Goal: Transaction & Acquisition: Purchase product/service

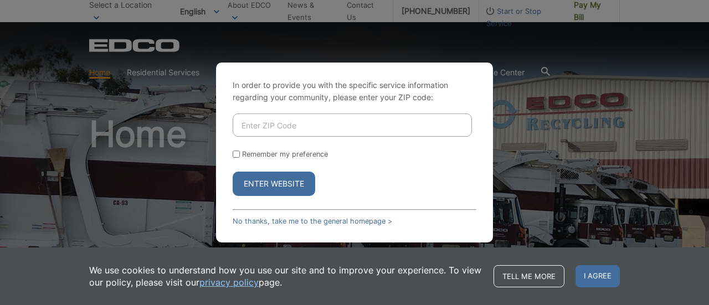
click at [282, 123] on input "Enter ZIP Code" at bounding box center [352, 125] width 239 height 23
type input "92082"
click at [234, 154] on input "Remember my preference" at bounding box center [236, 154] width 7 height 7
checkbox input "true"
click at [280, 179] on button "Enter Website" at bounding box center [274, 184] width 83 height 24
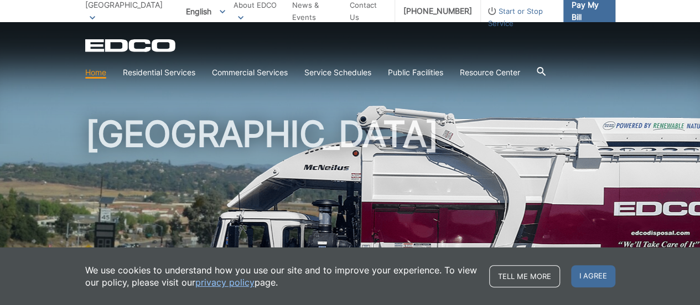
click at [585, 14] on span "Pay My Bill" at bounding box center [589, 11] width 35 height 24
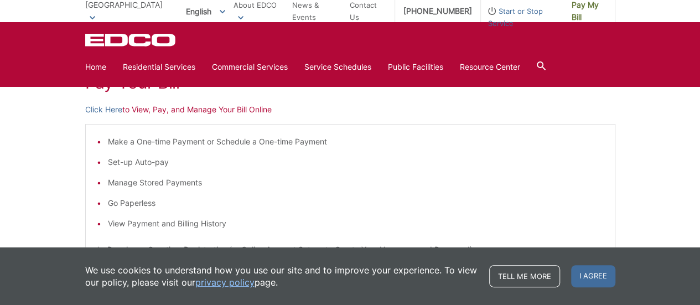
scroll to position [176, 0]
click at [141, 110] on p "Click Here to View, Pay, and Manage Your Bill Online" at bounding box center [350, 110] width 530 height 12
click at [151, 113] on p "Click Here to View, Pay, and Manage Your Bill Online" at bounding box center [350, 110] width 530 height 12
click at [528, 276] on link "Tell me more" at bounding box center [524, 276] width 71 height 22
